Goal: Task Accomplishment & Management: Manage account settings

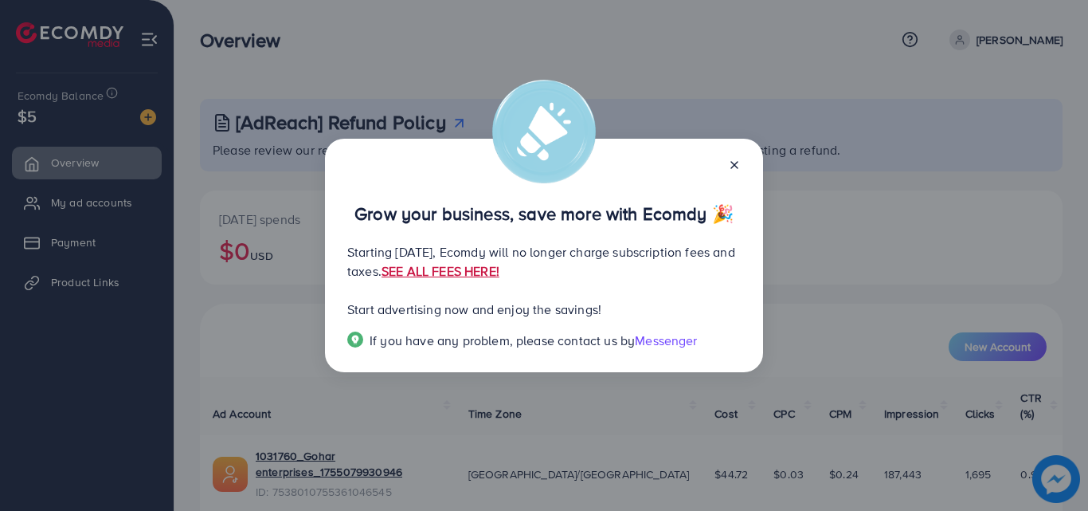
click at [500, 273] on link "SEE ALL FEES HERE!" at bounding box center [441, 271] width 118 height 18
click at [728, 159] on icon at bounding box center [734, 165] width 13 height 13
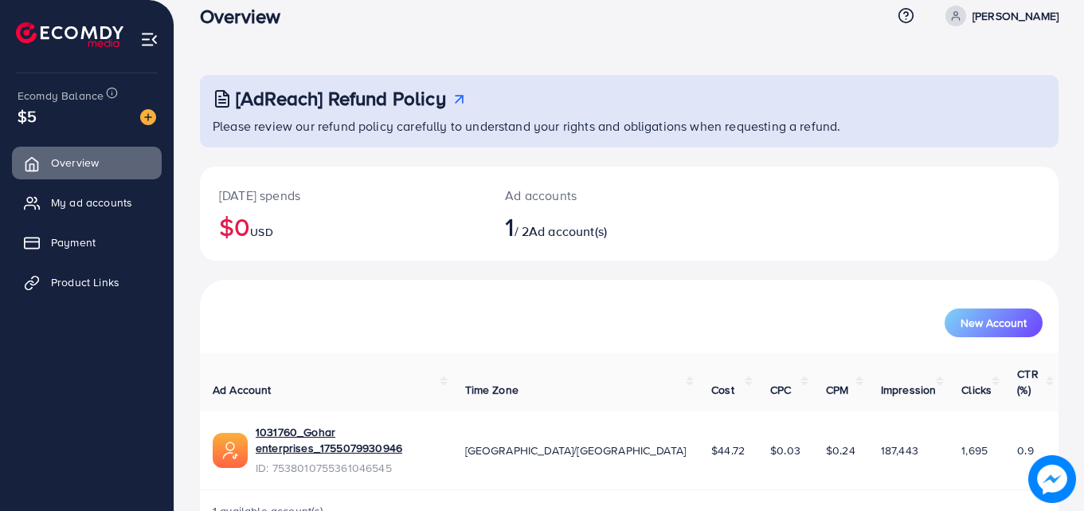
scroll to position [37, 0]
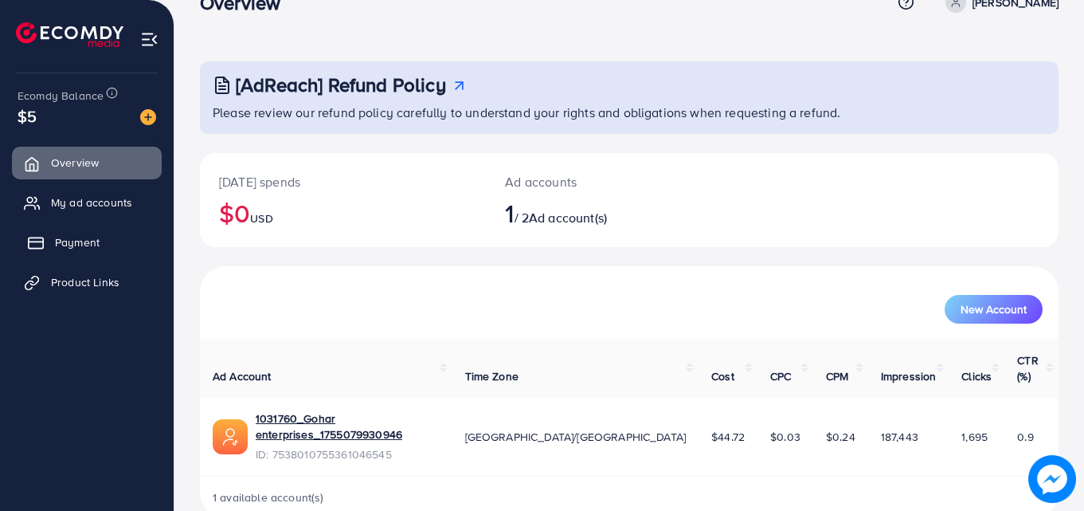
click at [93, 247] on span "Payment" at bounding box center [77, 242] width 45 height 16
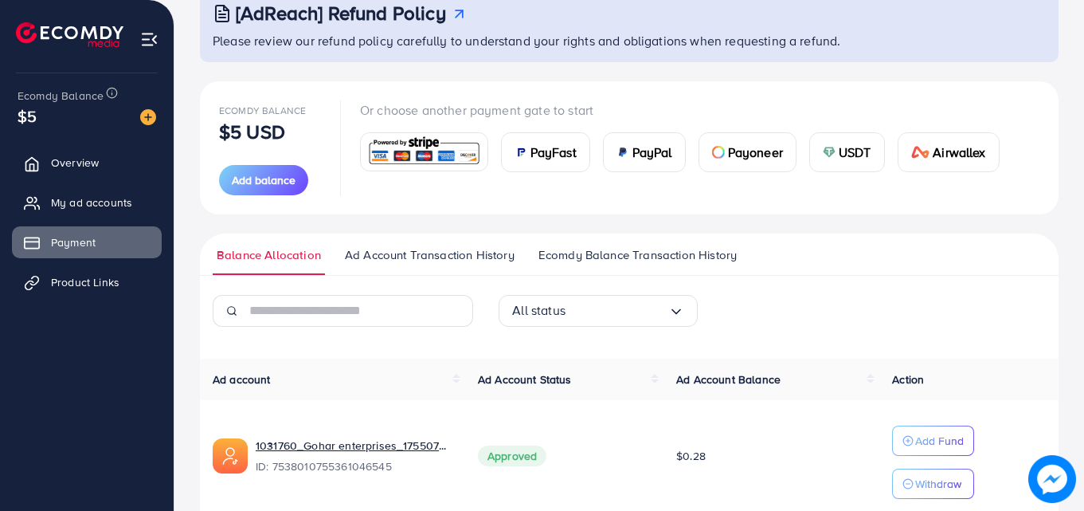
scroll to position [178, 0]
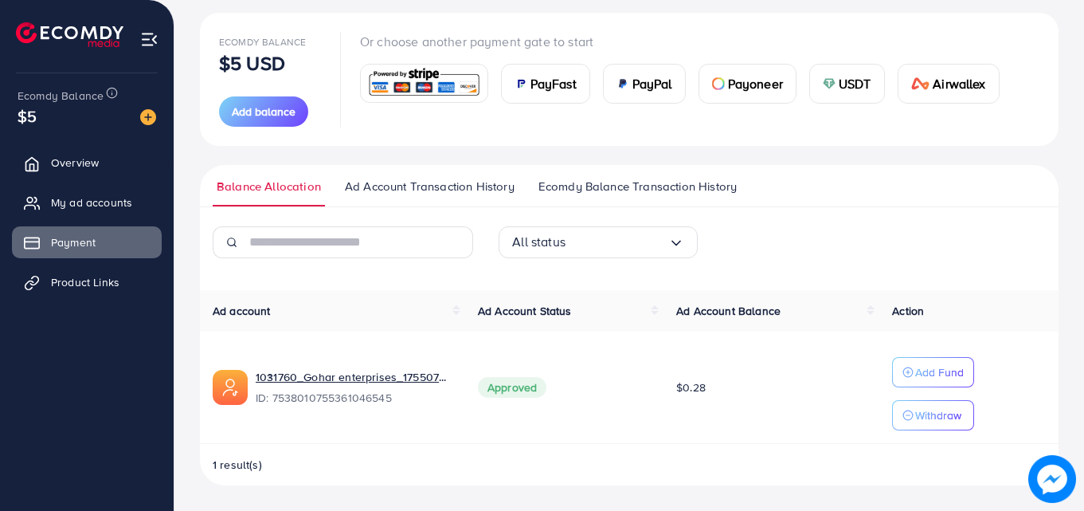
click at [556, 80] on span "PayFast" at bounding box center [554, 83] width 46 height 19
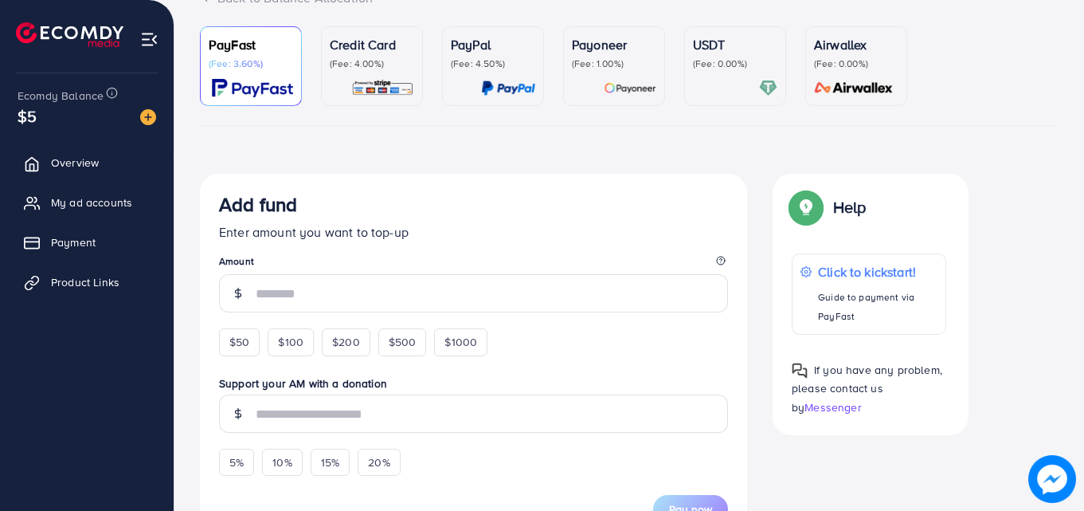
scroll to position [159, 0]
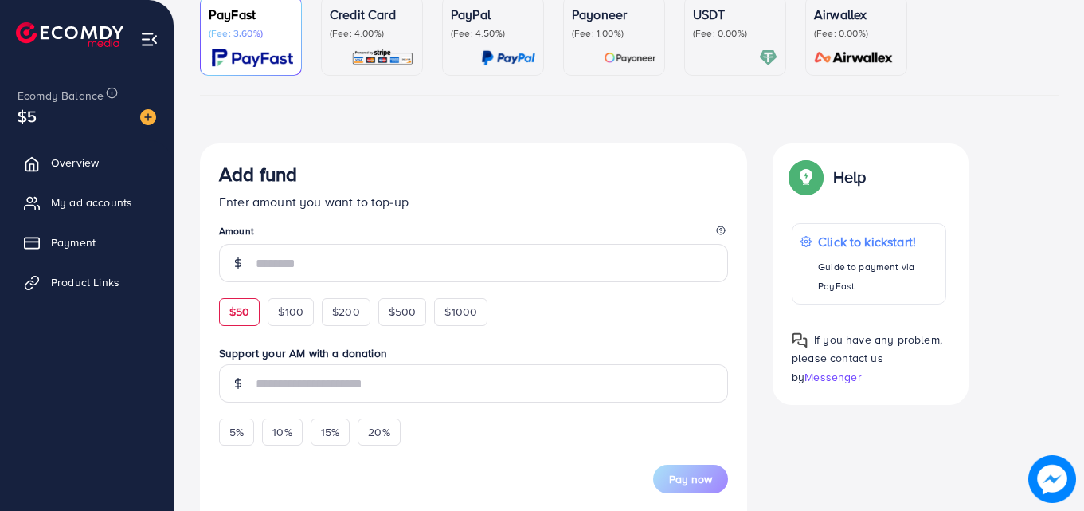
click at [251, 300] on div "$50" at bounding box center [239, 311] width 41 height 27
type input "**"
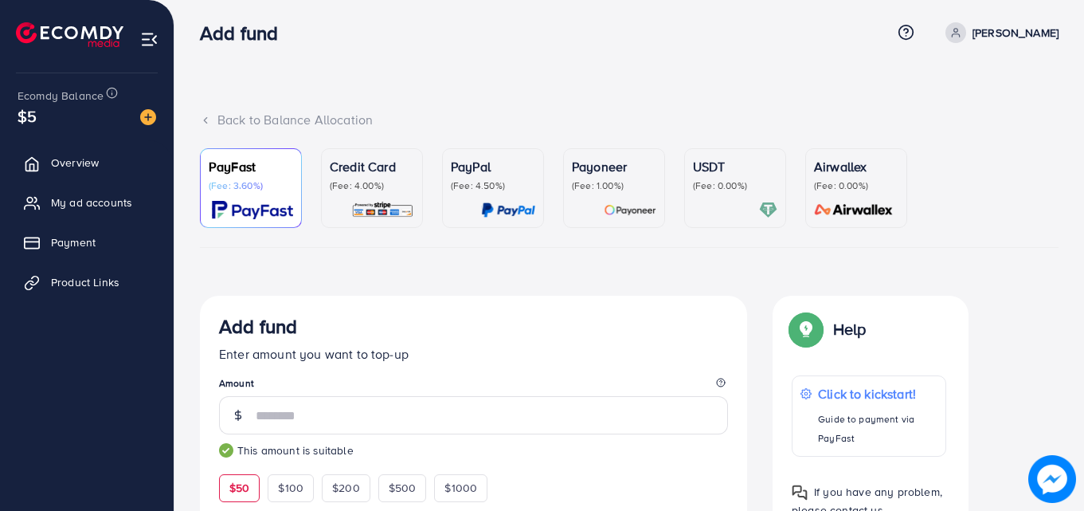
scroll to position [0, 0]
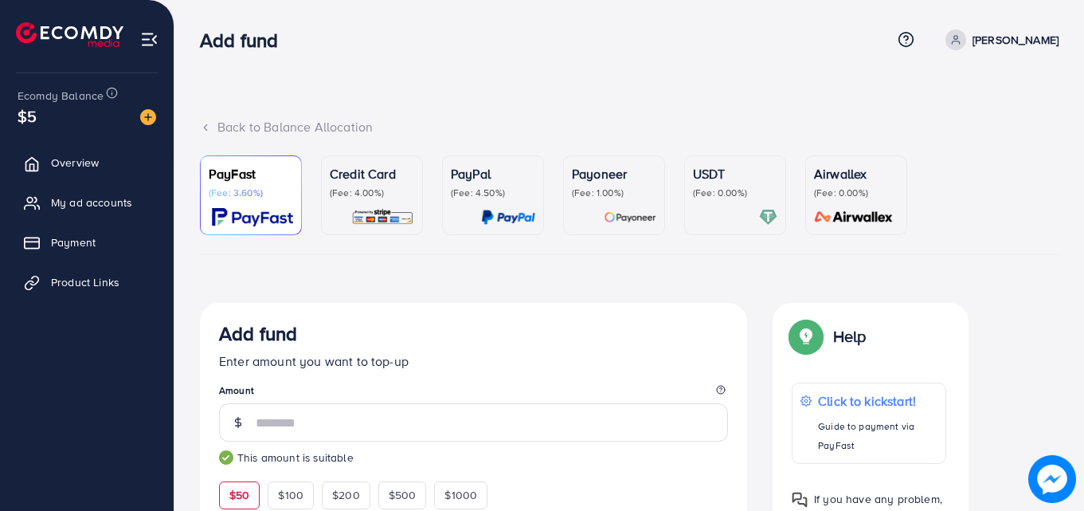
click at [860, 172] on p "Airwallex" at bounding box center [856, 173] width 84 height 19
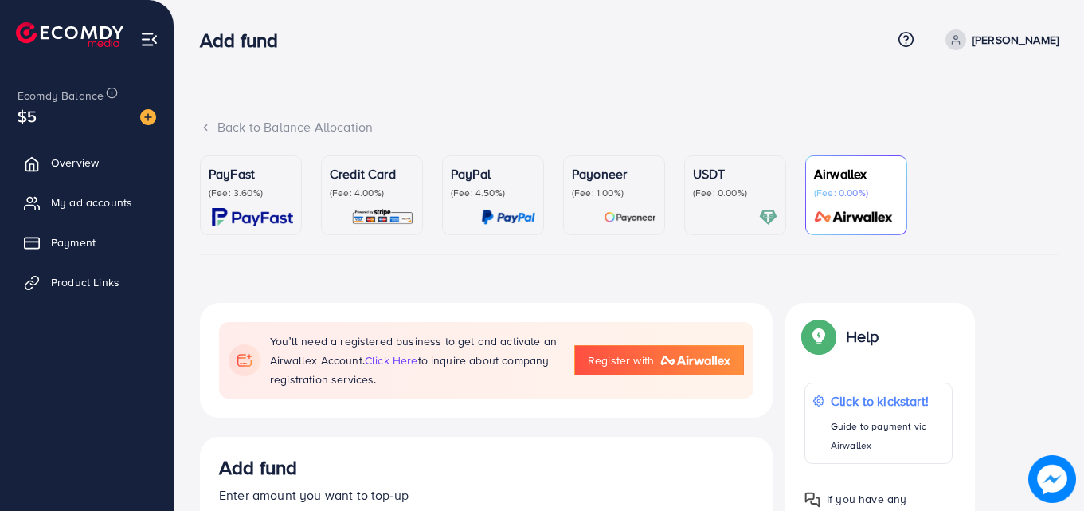
click at [720, 202] on div "USDT (Fee: 0.00%)" at bounding box center [735, 195] width 84 height 62
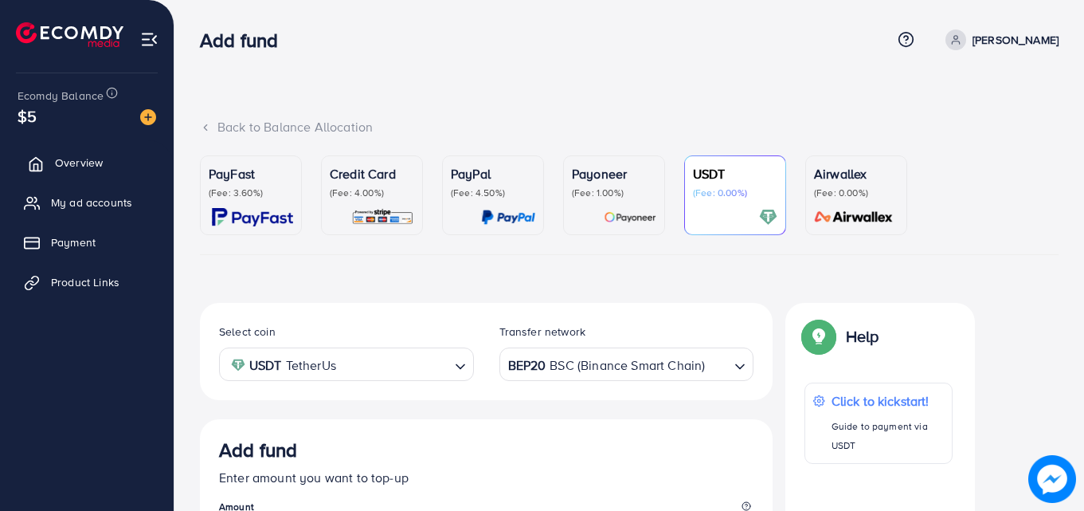
click at [80, 166] on span "Overview" at bounding box center [79, 163] width 48 height 16
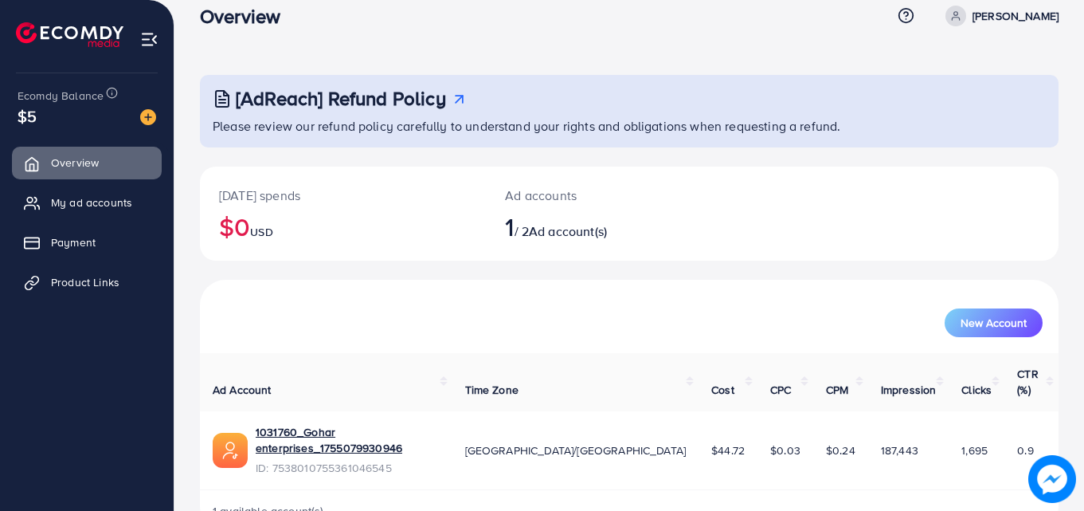
scroll to position [37, 0]
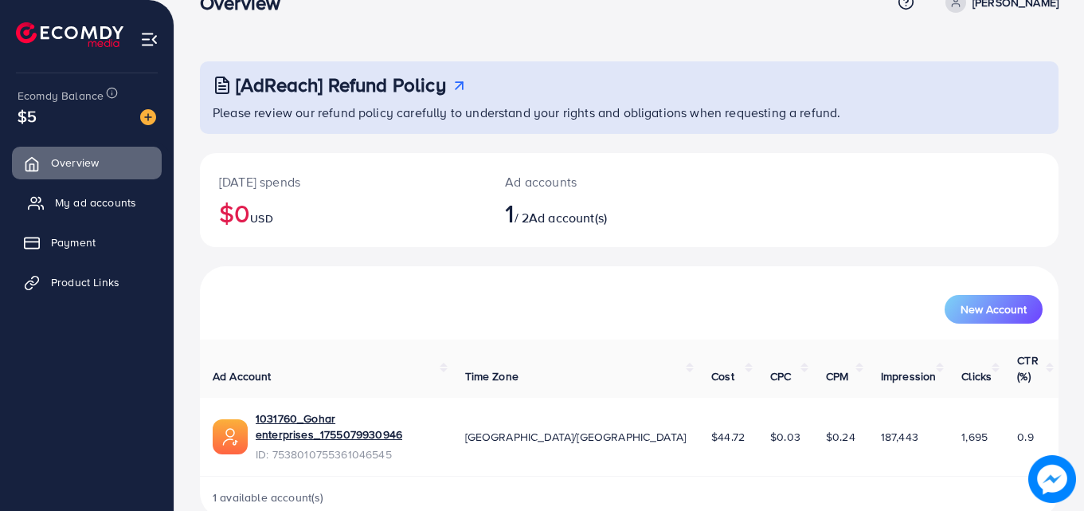
click at [88, 200] on span "My ad accounts" at bounding box center [95, 202] width 81 height 16
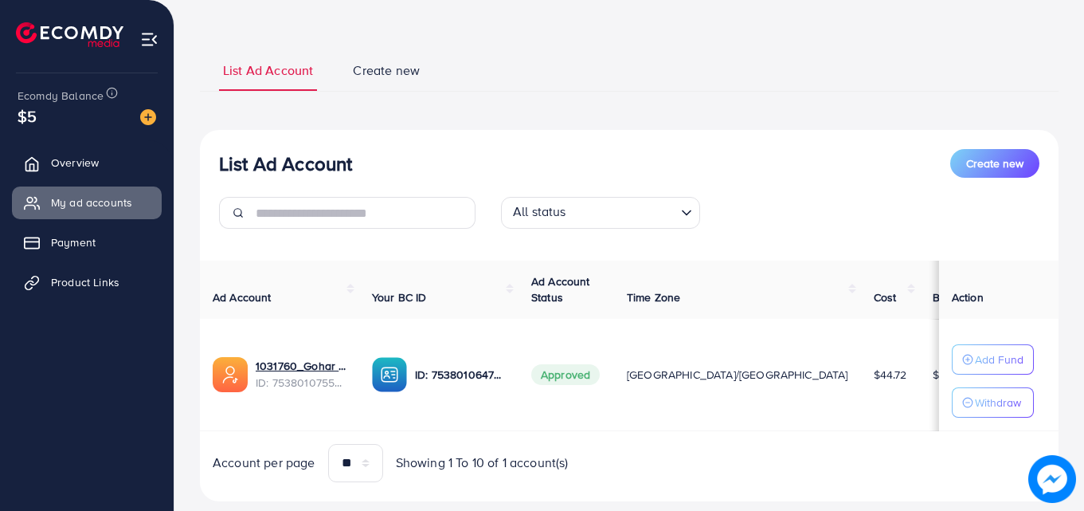
scroll to position [104, 0]
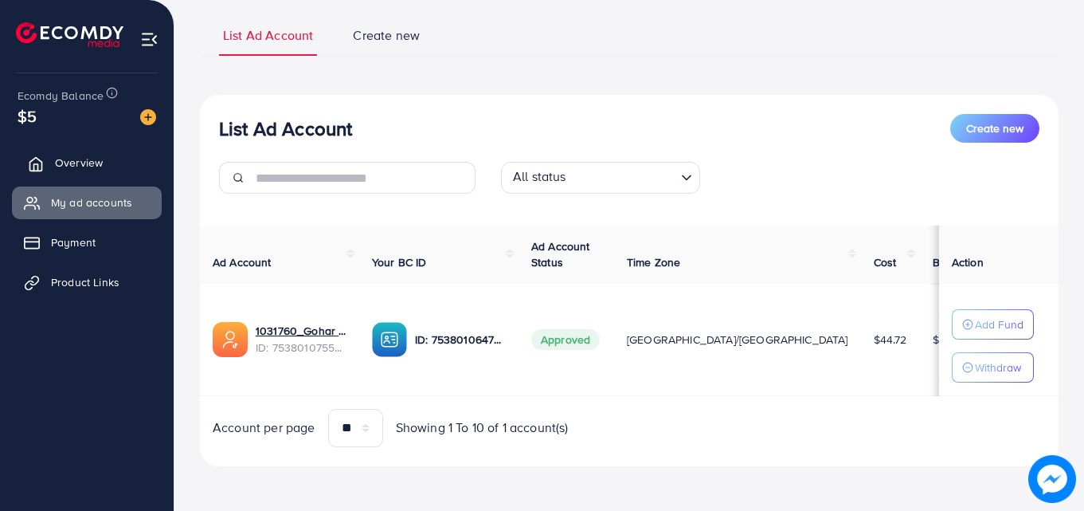
click at [92, 166] on span "Overview" at bounding box center [79, 163] width 48 height 16
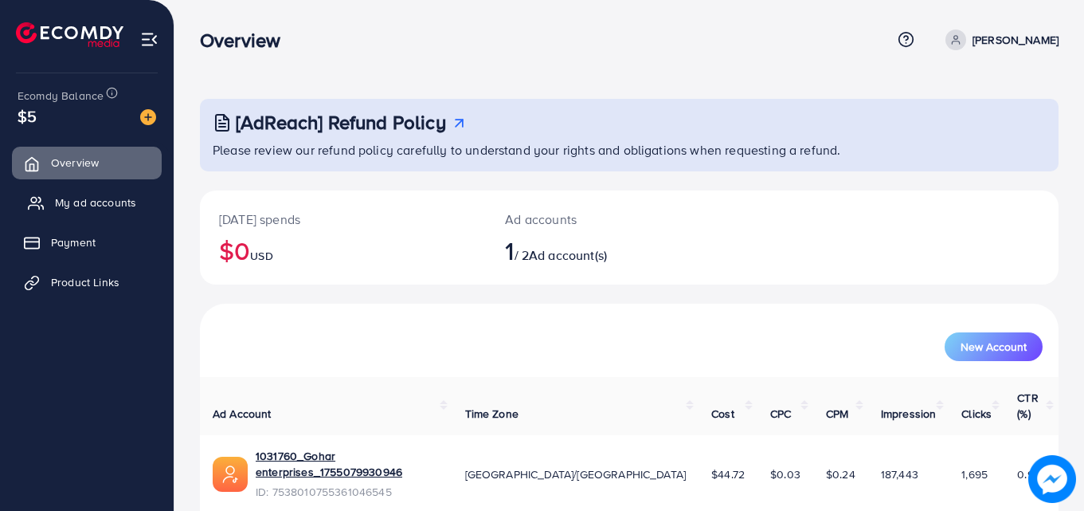
click at [100, 194] on span "My ad accounts" at bounding box center [95, 202] width 81 height 16
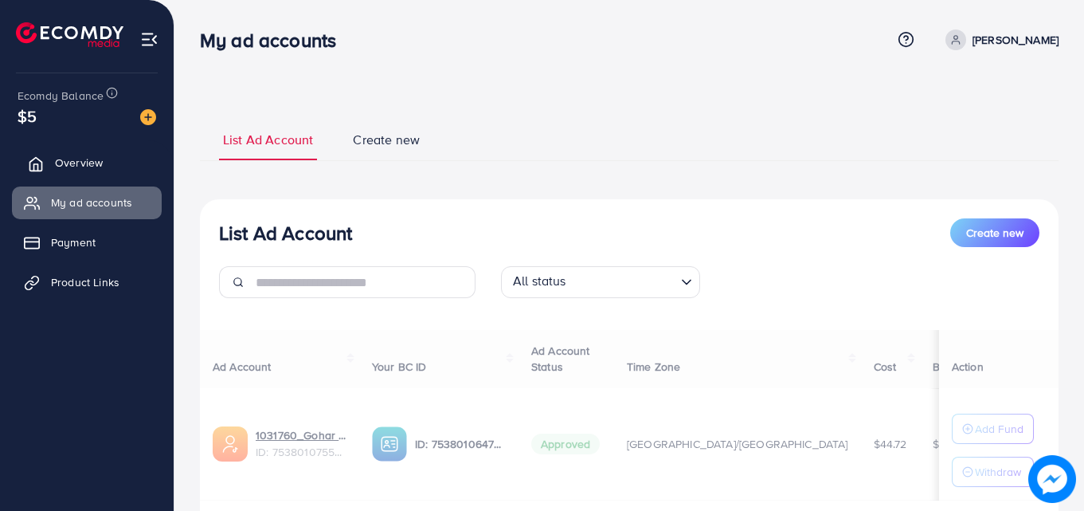
click at [67, 167] on span "Overview" at bounding box center [79, 163] width 48 height 16
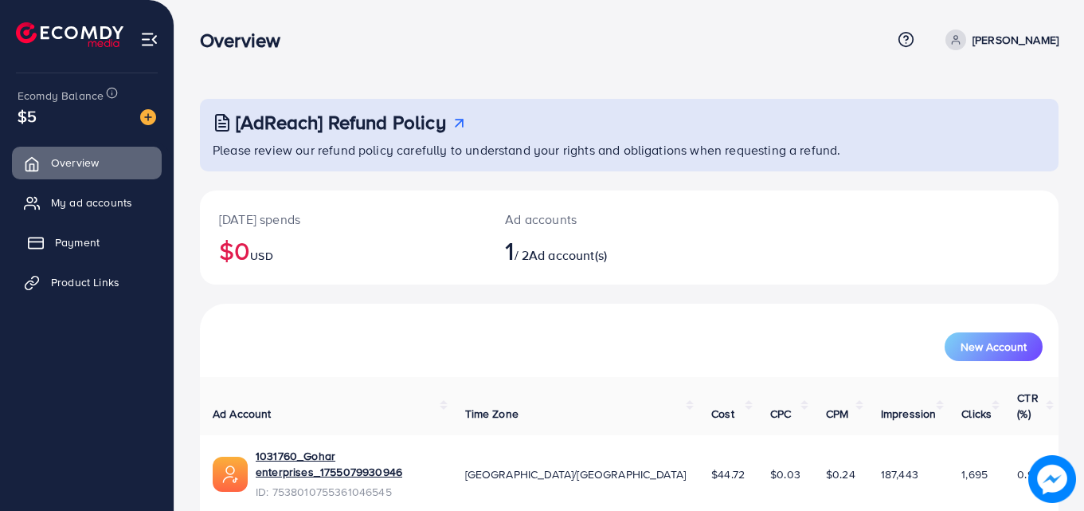
click at [104, 233] on link "Payment" at bounding box center [87, 242] width 150 height 32
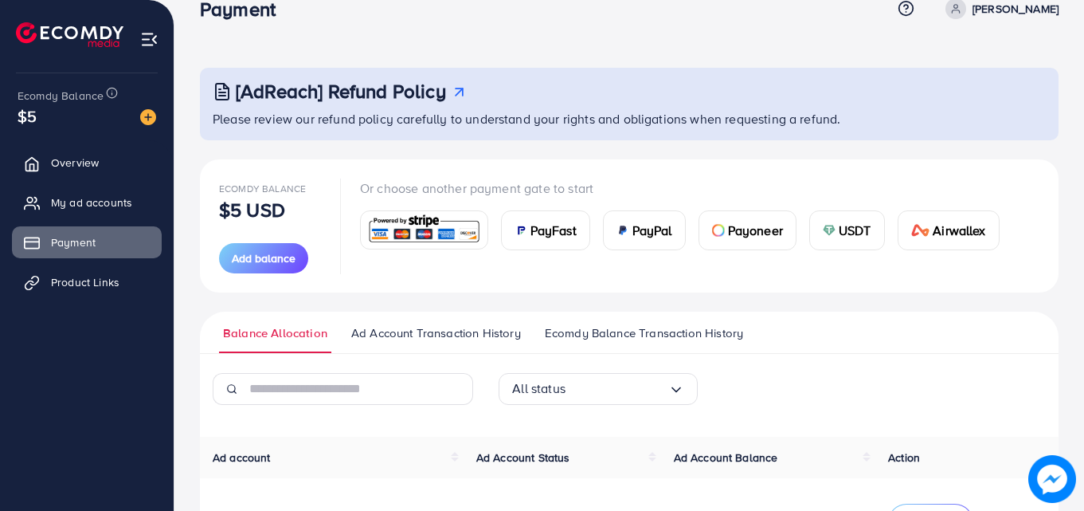
scroll to position [190, 0]
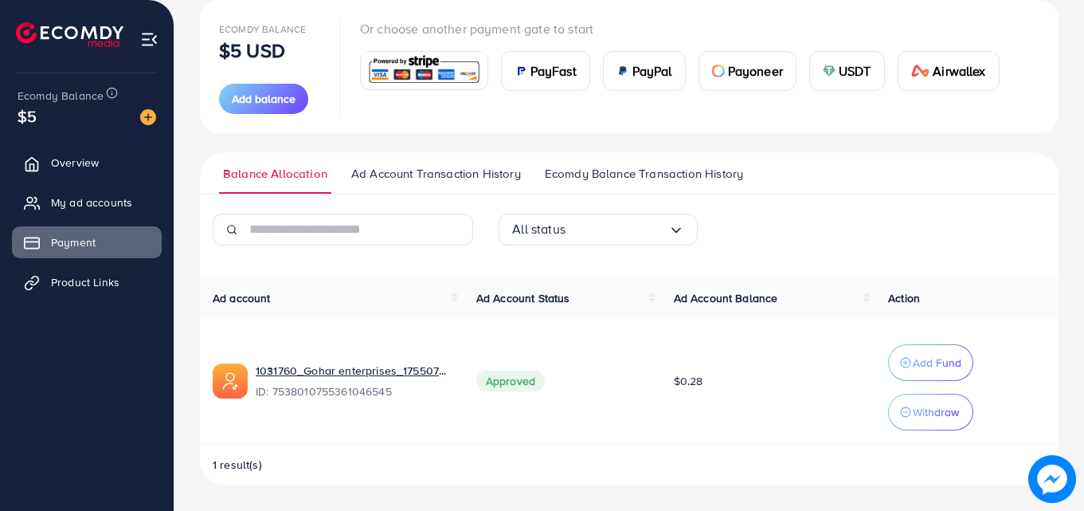
click at [458, 182] on link "Ad Account Transaction History" at bounding box center [436, 179] width 178 height 29
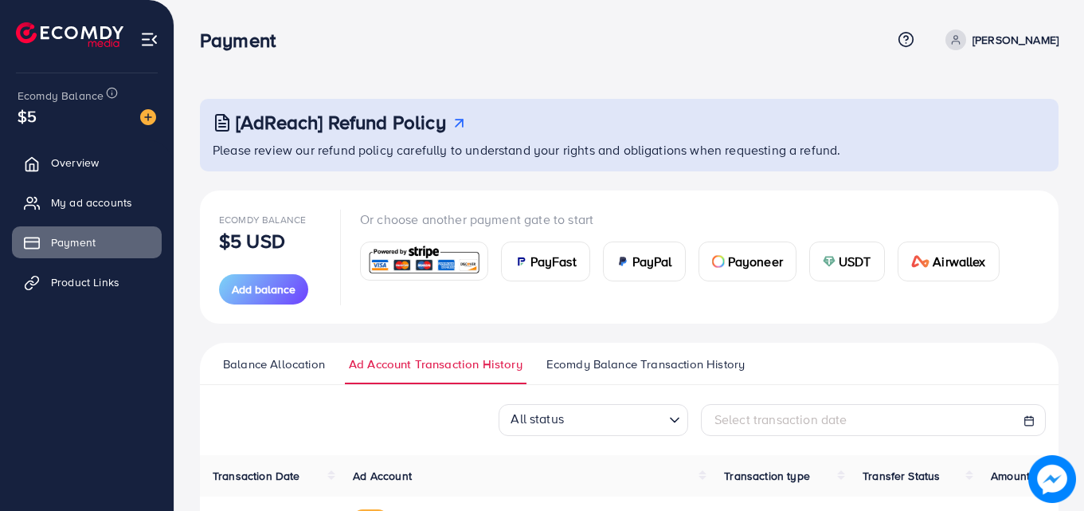
click at [284, 373] on link "Balance Allocation" at bounding box center [274, 369] width 110 height 29
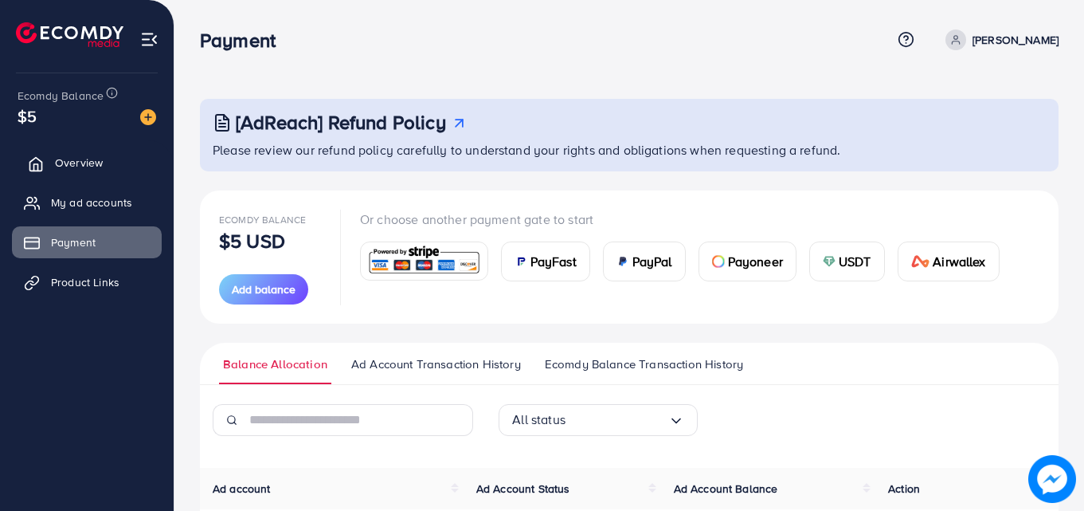
click at [73, 163] on span "Overview" at bounding box center [79, 163] width 48 height 16
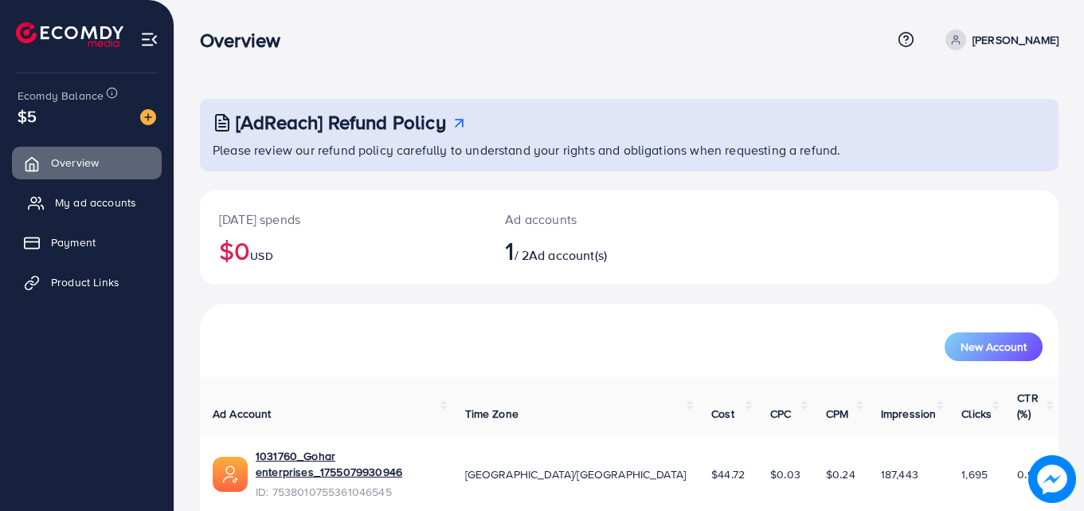
click at [141, 187] on link "My ad accounts" at bounding box center [87, 202] width 150 height 32
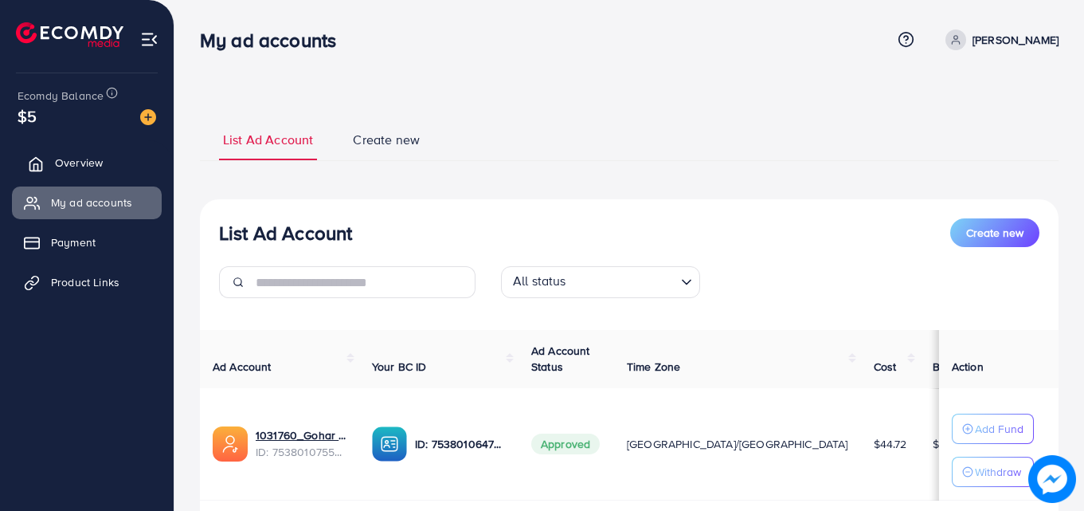
click at [111, 159] on link "Overview" at bounding box center [87, 163] width 150 height 32
